Goal: Task Accomplishment & Management: Use online tool/utility

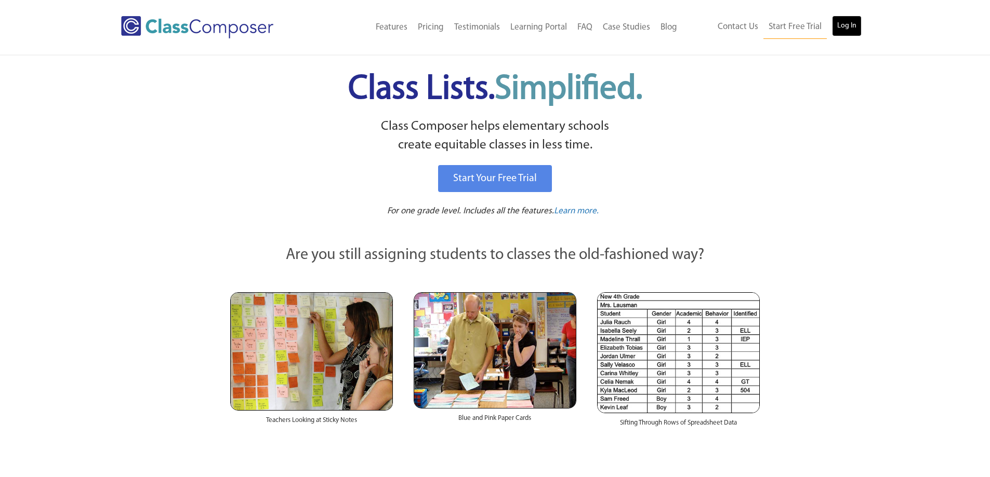
click at [843, 24] on link "Log In" at bounding box center [847, 26] width 30 height 21
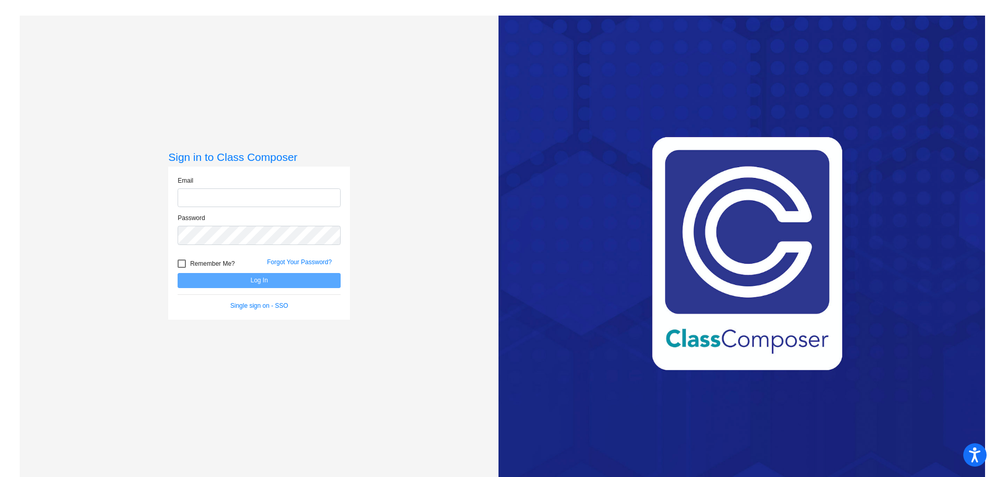
type input "davisp@hudson.k12.oh.us"
click at [223, 282] on button "Log In" at bounding box center [259, 280] width 163 height 15
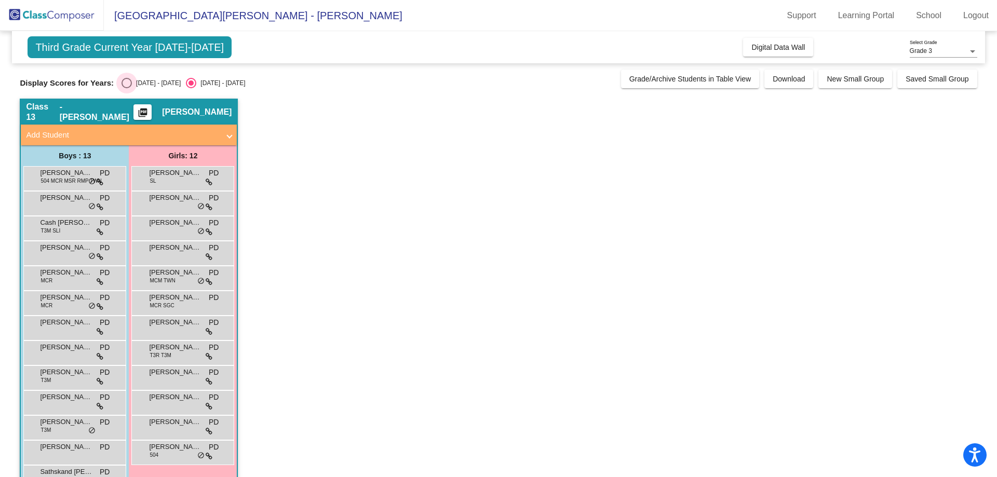
click at [134, 78] on div "2024 - 2025" at bounding box center [156, 82] width 49 height 9
click at [127, 88] on input "2024 - 2025" at bounding box center [126, 88] width 1 height 1
radio input "true"
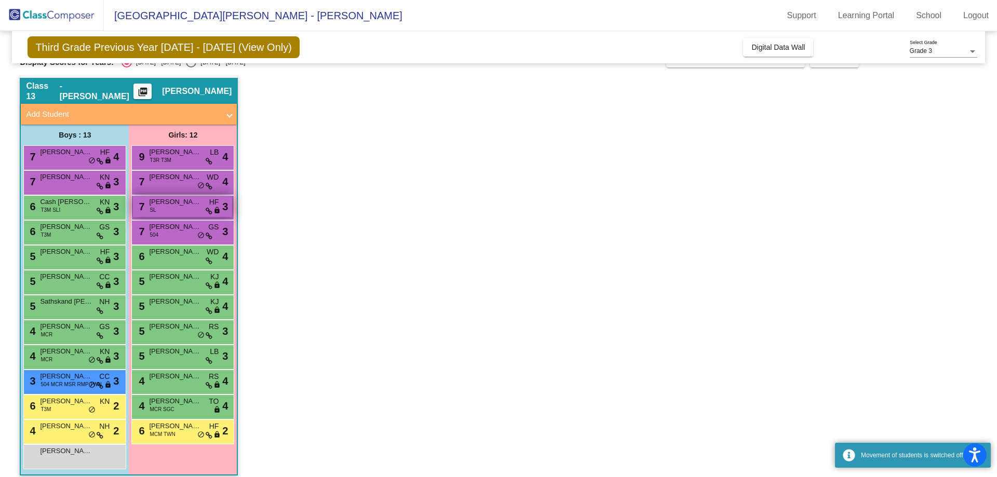
scroll to position [30, 0]
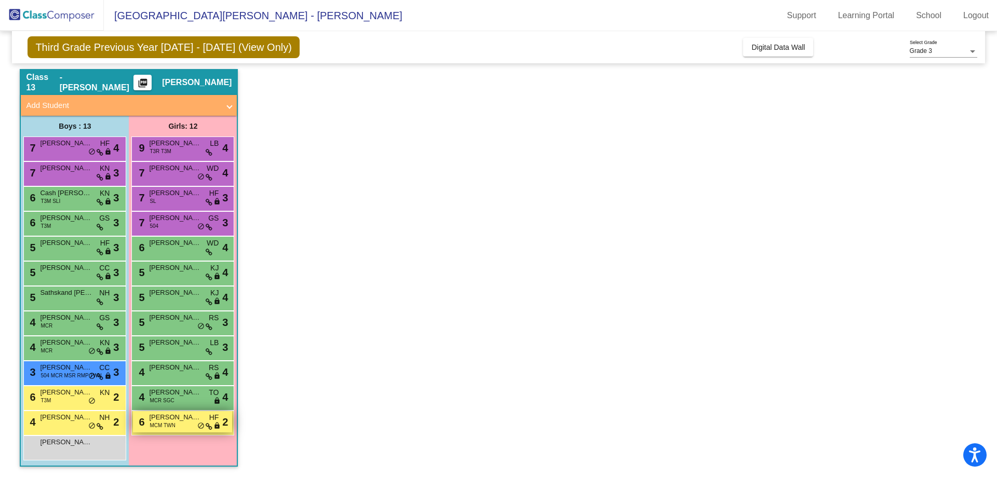
click at [180, 426] on div "6 Ella O'Donnell MCM TWN HF lock do_not_disturb_alt 2" at bounding box center [182, 421] width 99 height 21
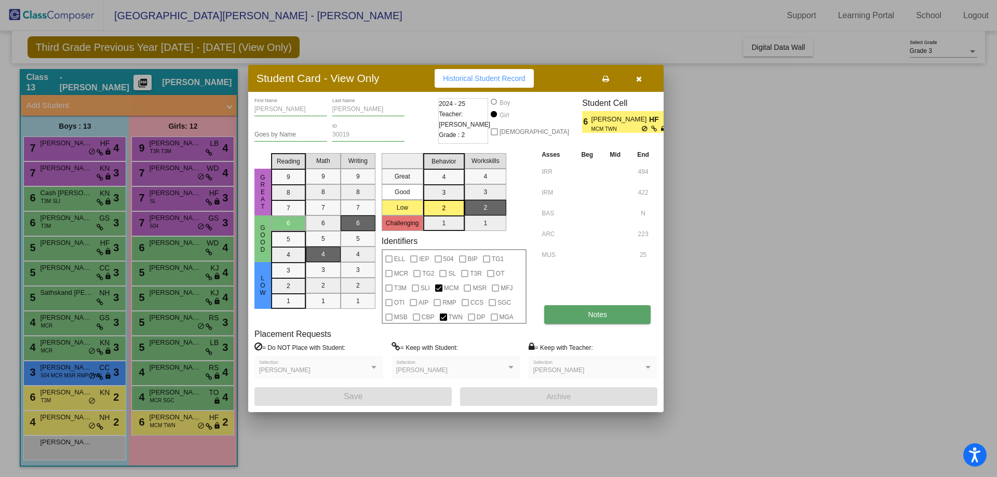
click at [608, 311] on button "Notes" at bounding box center [597, 314] width 106 height 19
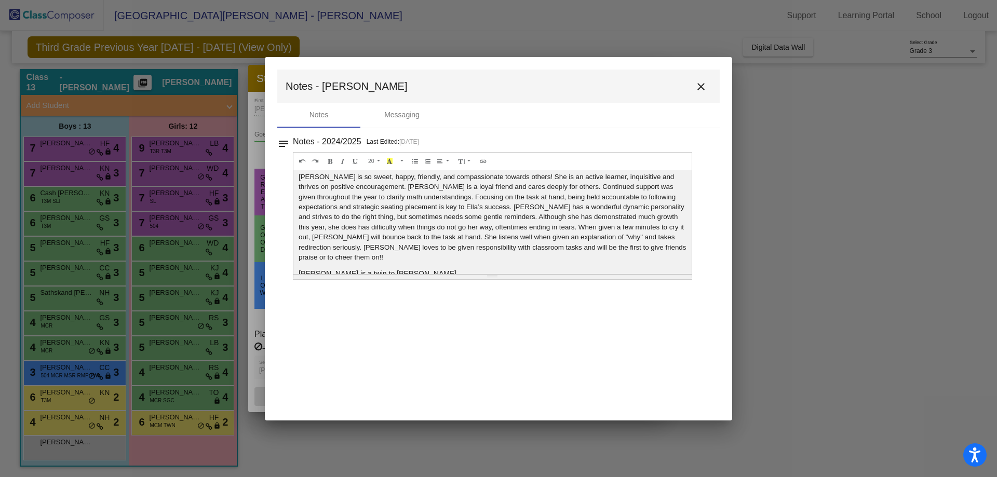
scroll to position [0, 0]
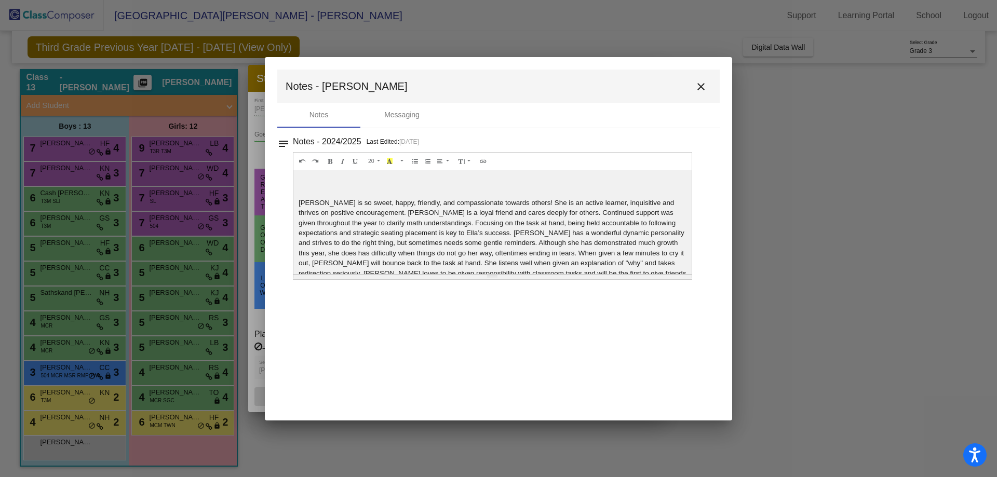
click at [703, 85] on mat-icon "close" at bounding box center [701, 87] width 12 height 12
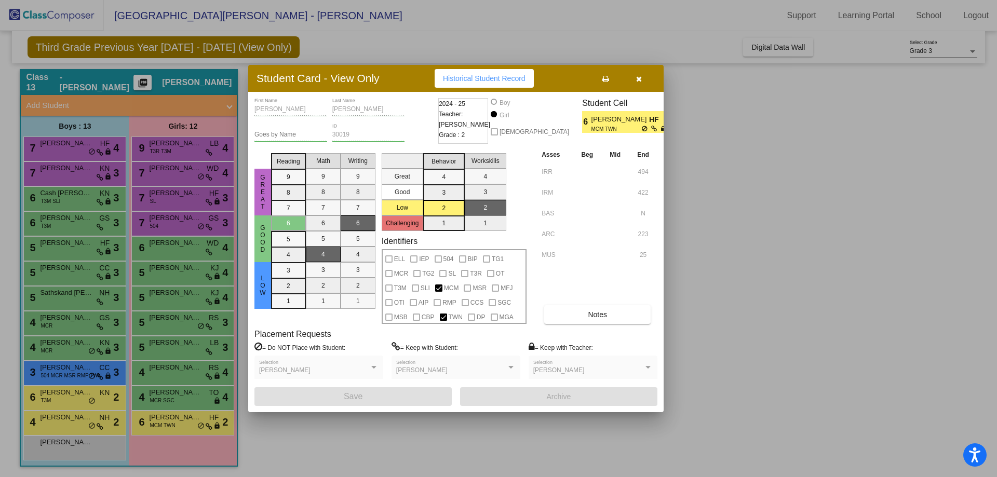
click at [641, 79] on icon "button" at bounding box center [639, 78] width 6 height 7
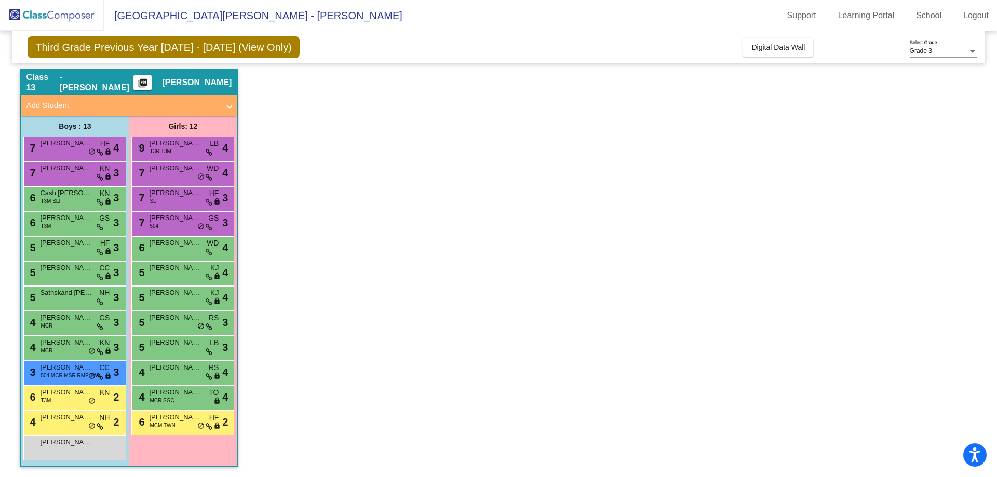
click at [156, 82] on div "Class 13 - Davis picture_as_pdf Peter Davis" at bounding box center [129, 82] width 216 height 25
click at [152, 82] on button "picture_as_pdf" at bounding box center [143, 83] width 18 height 16
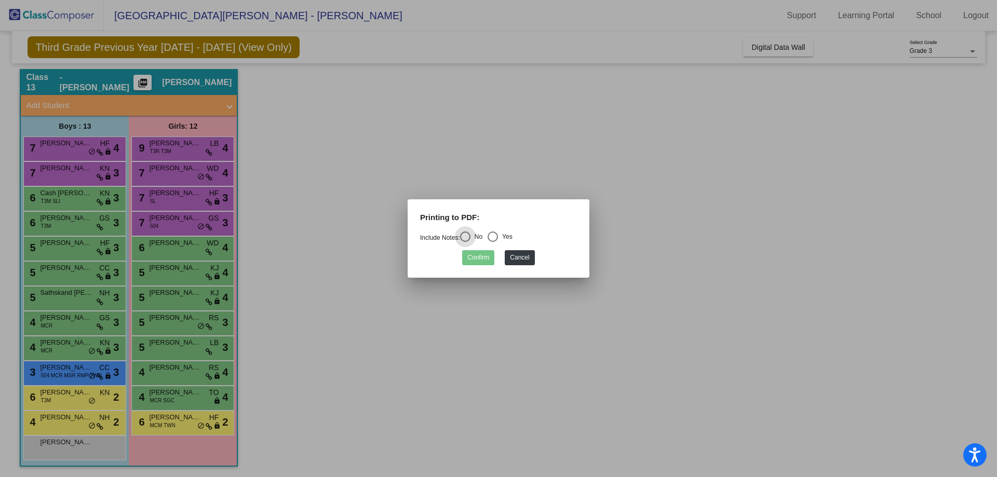
click at [498, 238] on div "Select an option" at bounding box center [493, 237] width 10 height 10
click at [493, 242] on input "Yes" at bounding box center [492, 242] width 1 height 1
radio input "true"
click at [486, 257] on button "Confirm" at bounding box center [478, 257] width 32 height 15
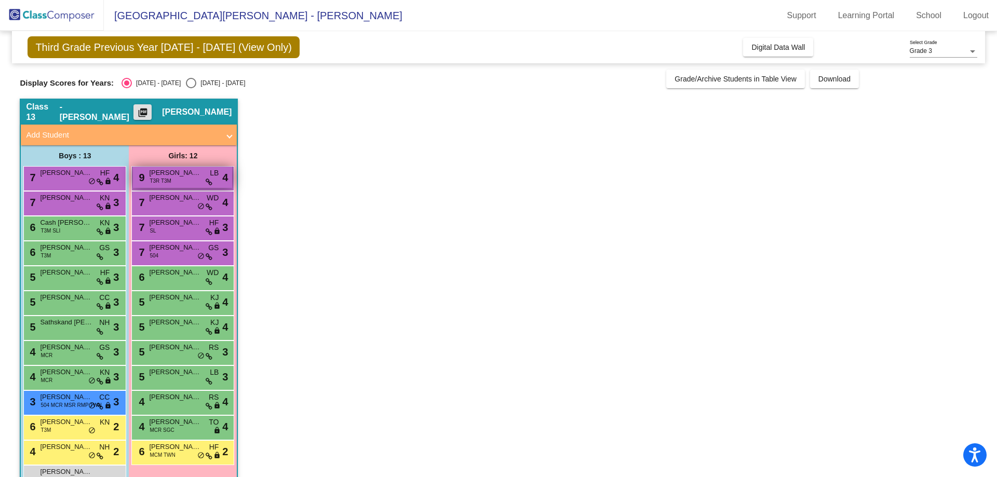
click at [163, 179] on span "T3R T3M" at bounding box center [161, 181] width 22 height 8
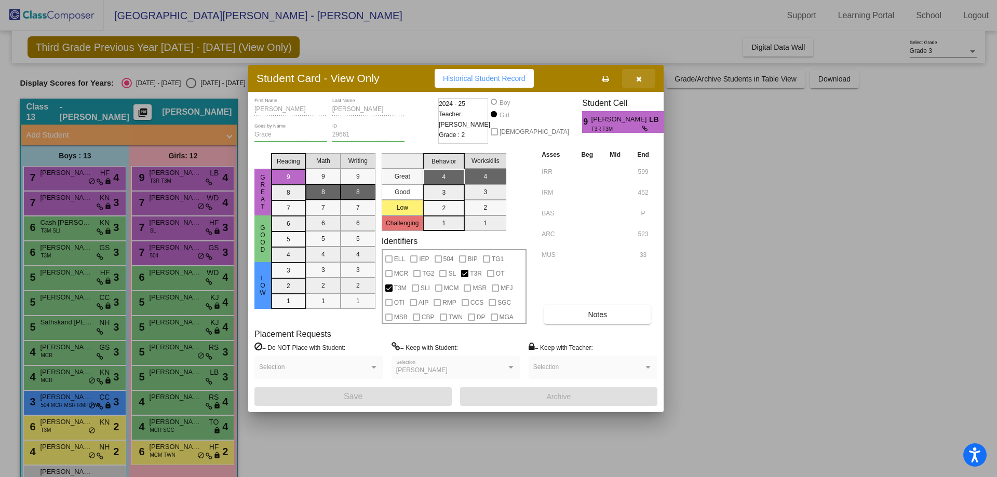
click at [644, 77] on button "button" at bounding box center [638, 78] width 33 height 19
